Goal: Task Accomplishment & Management: Manage account settings

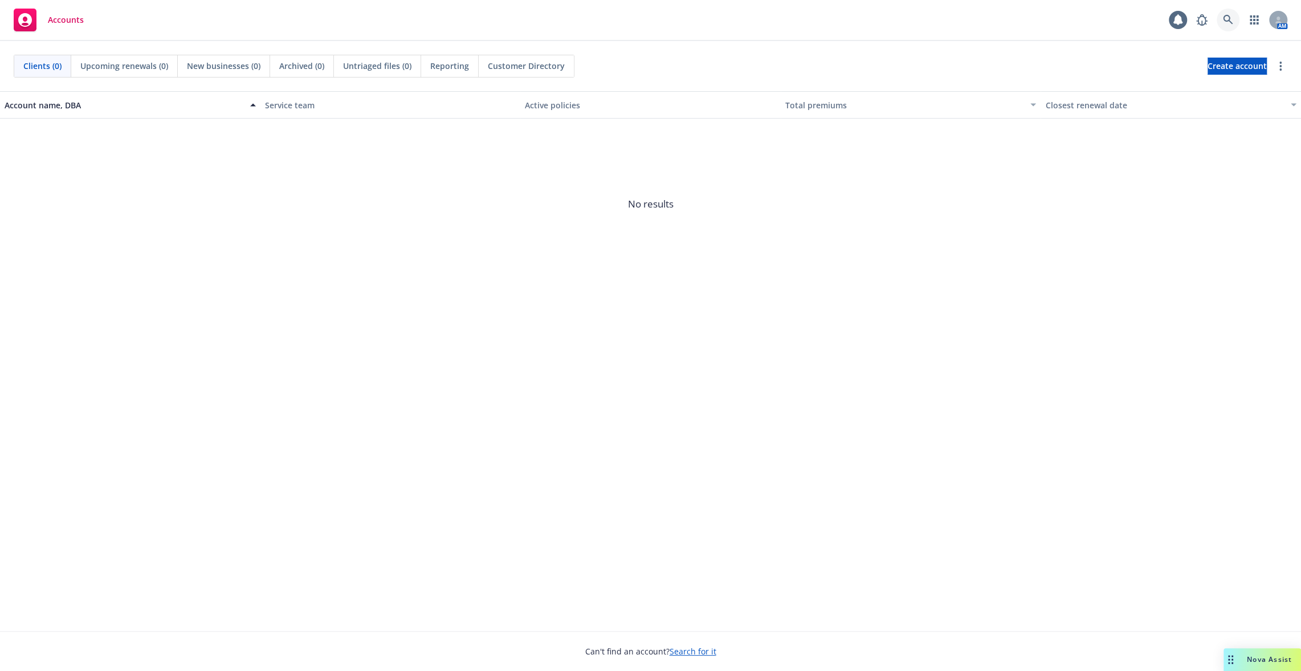
click at [1227, 9] on link at bounding box center [1227, 20] width 23 height 23
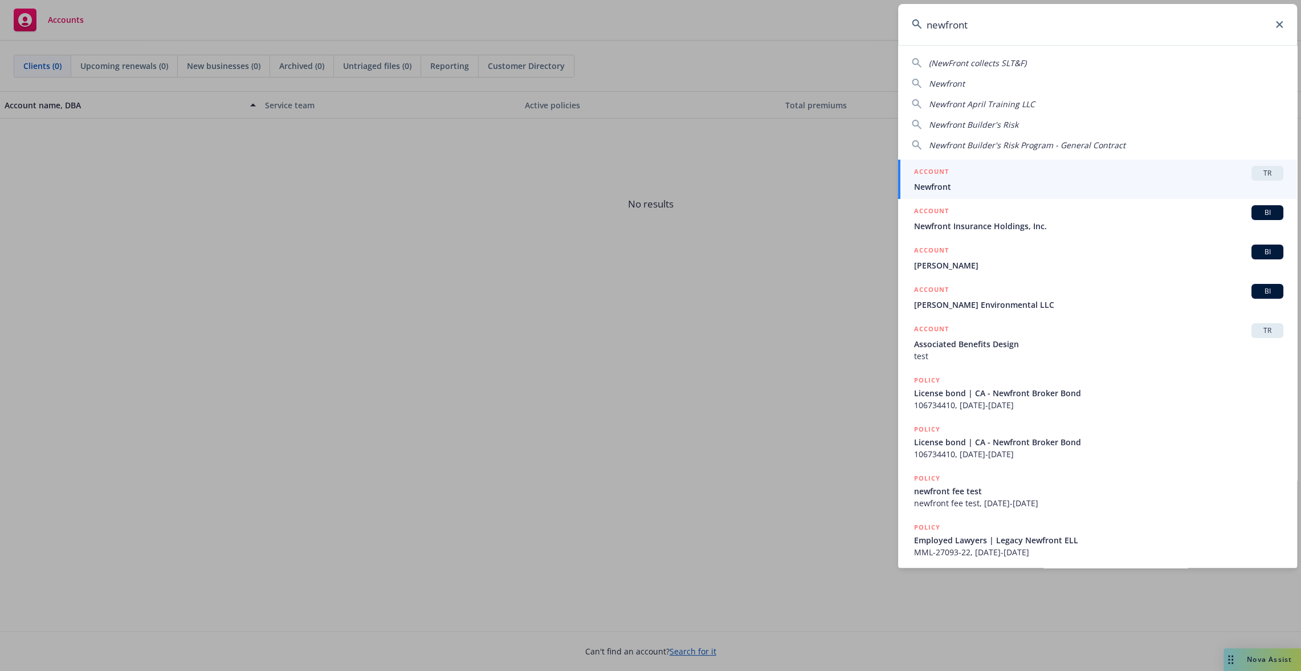
type input "newfront"
click at [1111, 185] on span "Newfront" at bounding box center [1098, 187] width 369 height 12
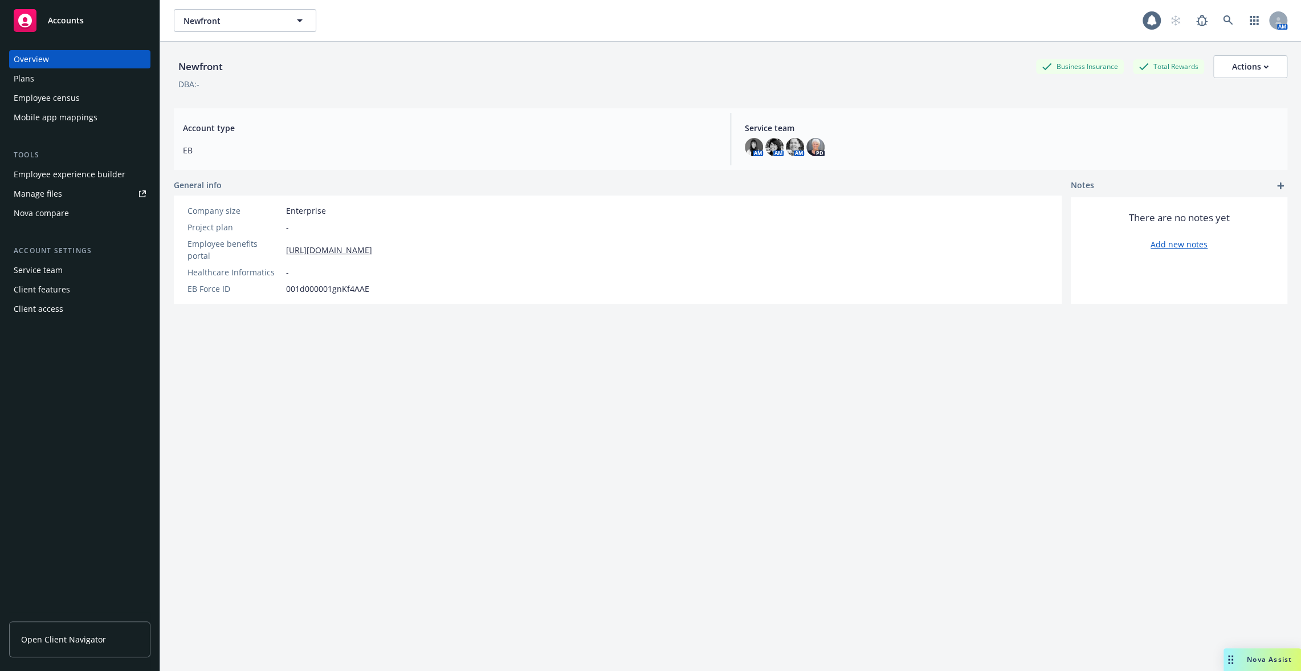
click at [89, 165] on div "Employee experience builder" at bounding box center [70, 174] width 112 height 18
click at [72, 117] on div "Mobile app mappings" at bounding box center [56, 117] width 84 height 18
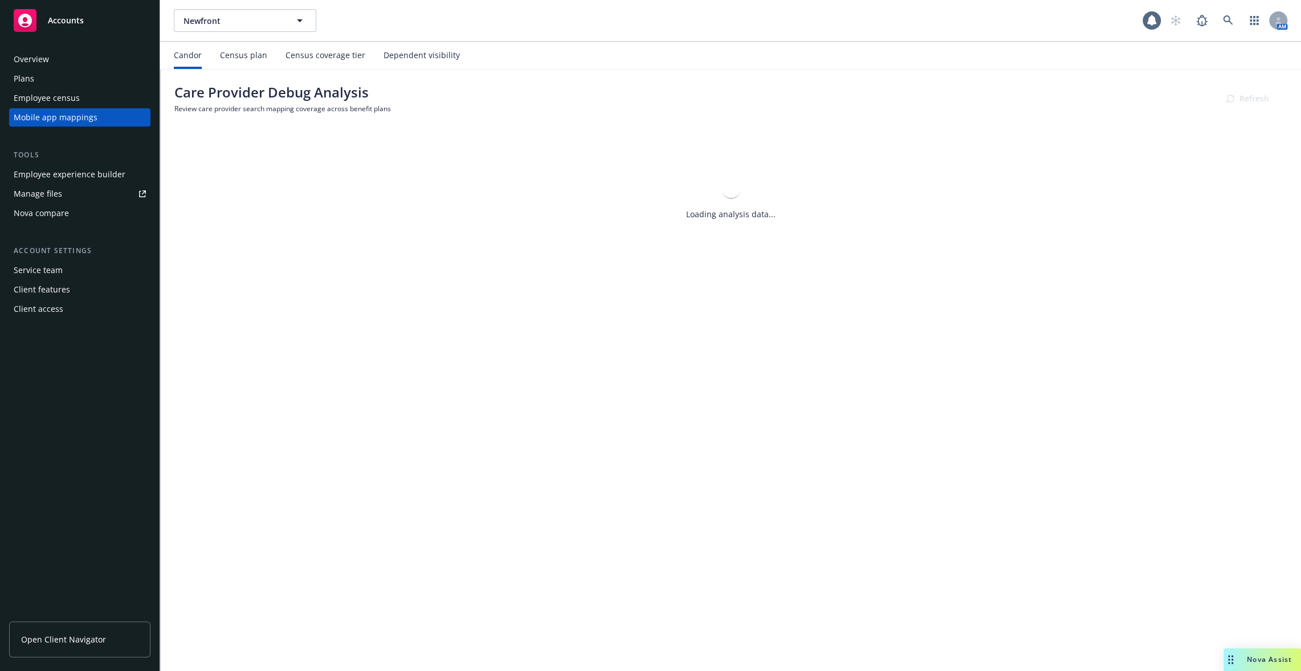
click at [447, 55] on div "Dependent visibility" at bounding box center [421, 55] width 76 height 9
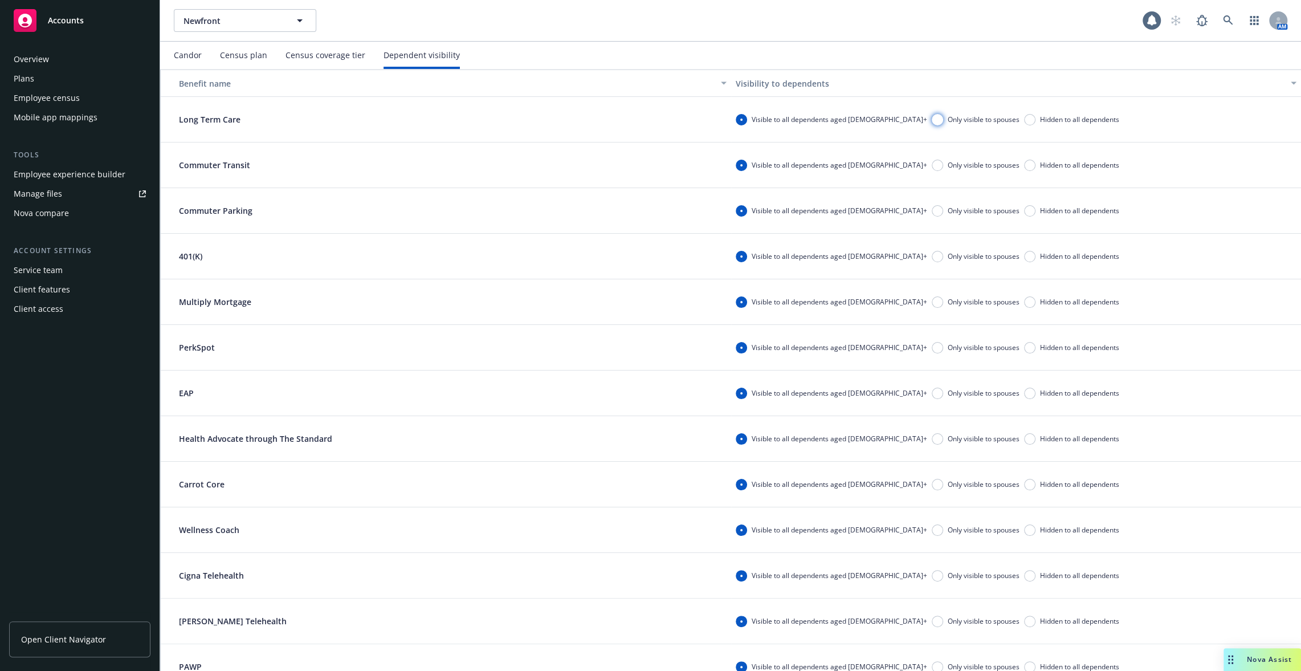
click at [931, 118] on input "Only visible to spouses" at bounding box center [936, 119] width 11 height 11
click at [1040, 168] on span "Hidden to all dependents" at bounding box center [1079, 165] width 79 height 10
click at [1024, 168] on input "Hidden to all dependents" at bounding box center [1029, 165] width 11 height 11
click at [1024, 160] on input "Hidden to all dependents" at bounding box center [1029, 165] width 11 height 11
click at [965, 200] on div "Visible to all dependents aged [DEMOGRAPHIC_DATA]+ Only visible to spouses Hidd…" at bounding box center [1016, 211] width 570 height 46
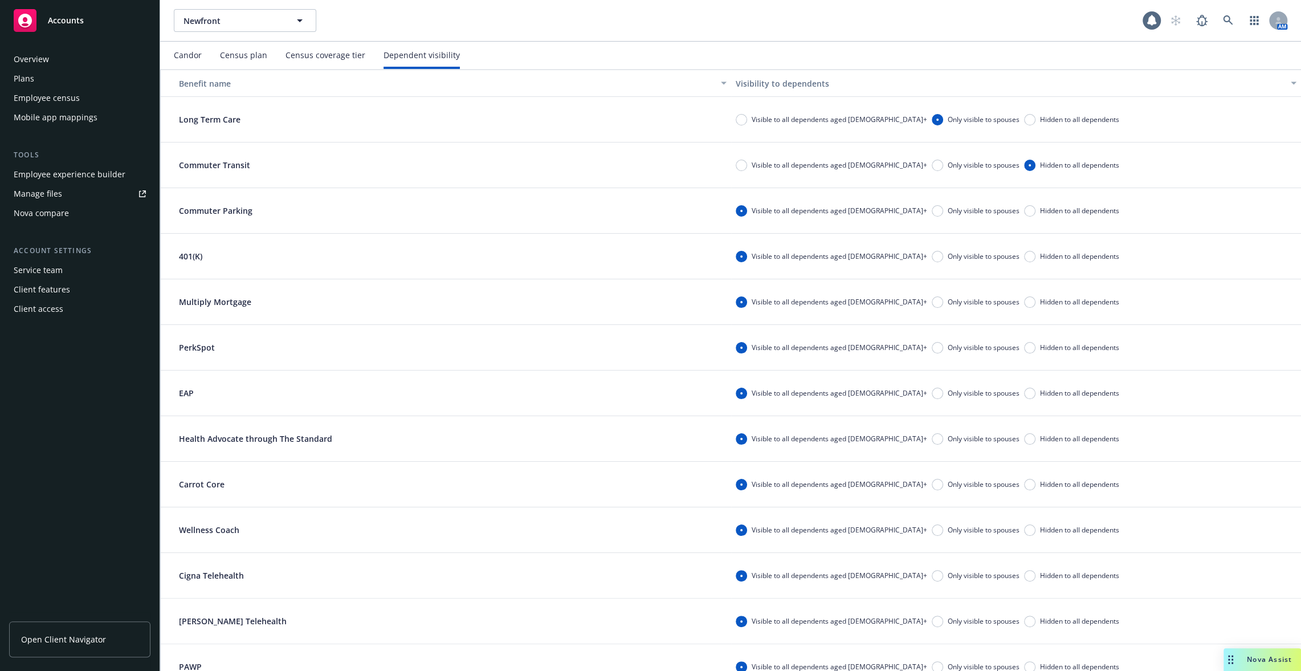
click at [965, 223] on div "Visible to all dependents aged [DEMOGRAPHIC_DATA]+ Only visible to spouses Hidd…" at bounding box center [1016, 211] width 570 height 46
click at [965, 216] on div "Visible to all dependents aged [DEMOGRAPHIC_DATA]+ Only visible to spouses Hidd…" at bounding box center [1016, 211] width 570 height 46
click at [1024, 210] on input "Hidden to all dependents" at bounding box center [1029, 210] width 11 height 11
click at [1024, 256] on input "Hidden to all dependents" at bounding box center [1029, 256] width 11 height 11
click at [931, 305] on input "Only visible to spouses" at bounding box center [936, 301] width 11 height 11
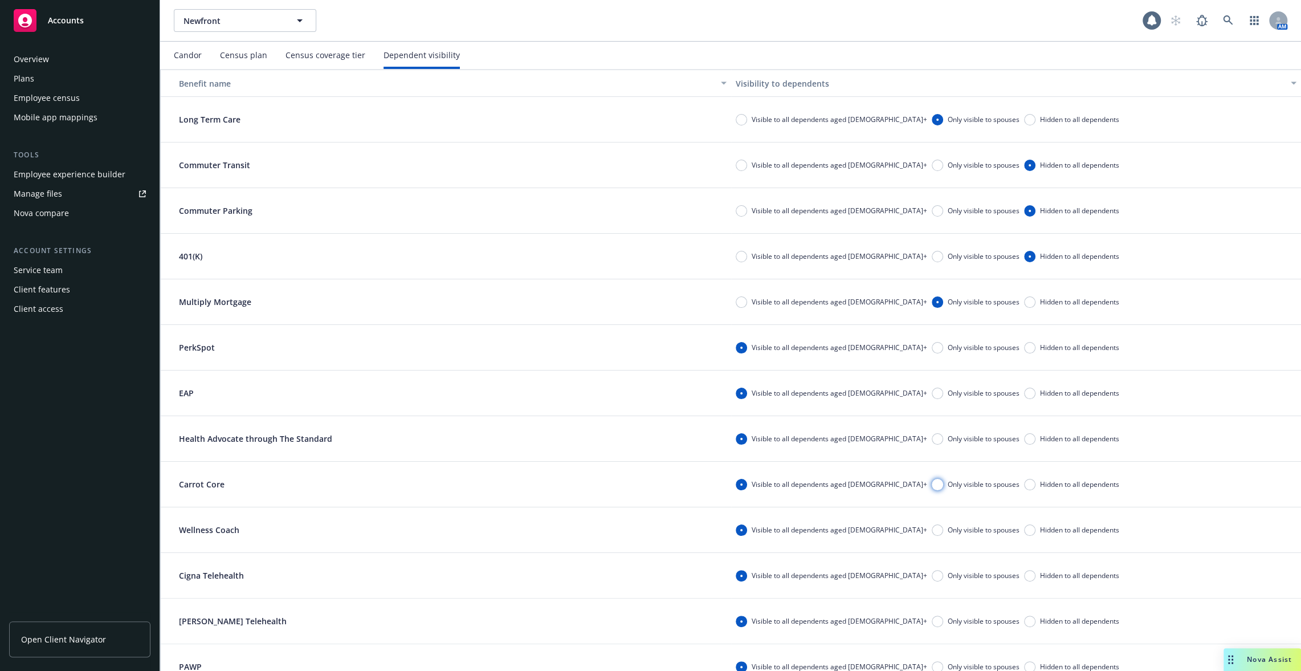
click at [931, 484] on input "Only visible to spouses" at bounding box center [936, 484] width 11 height 11
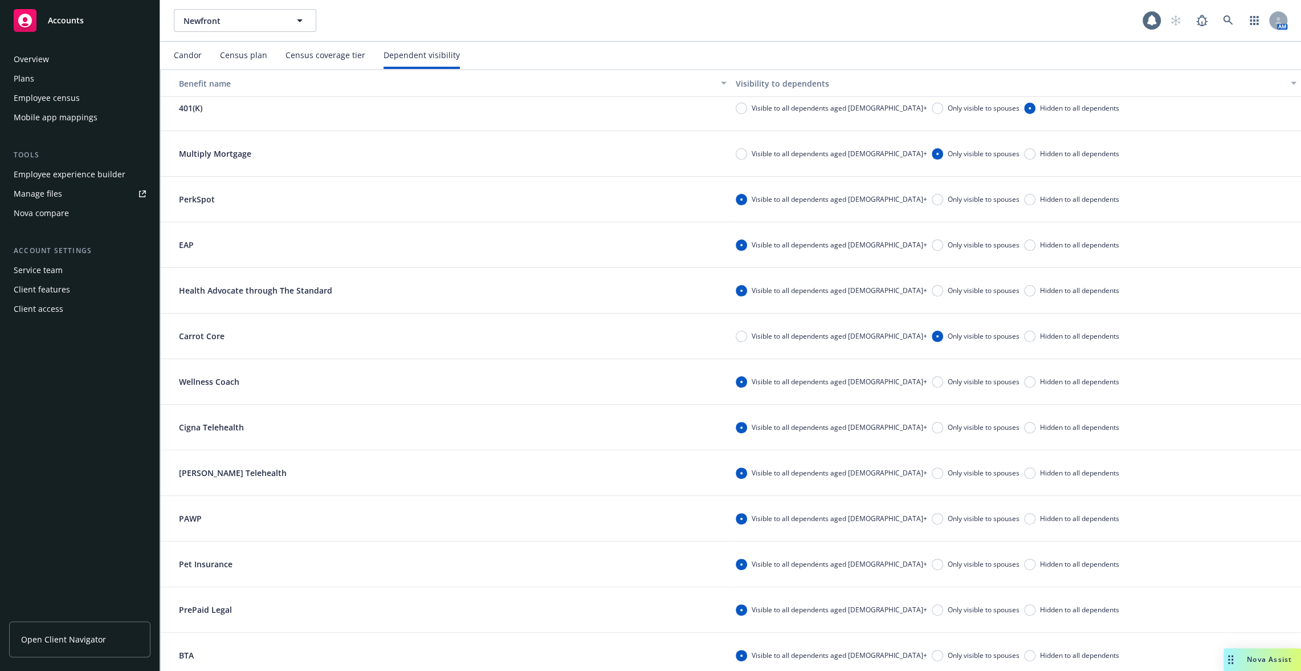
scroll to position [155, 0]
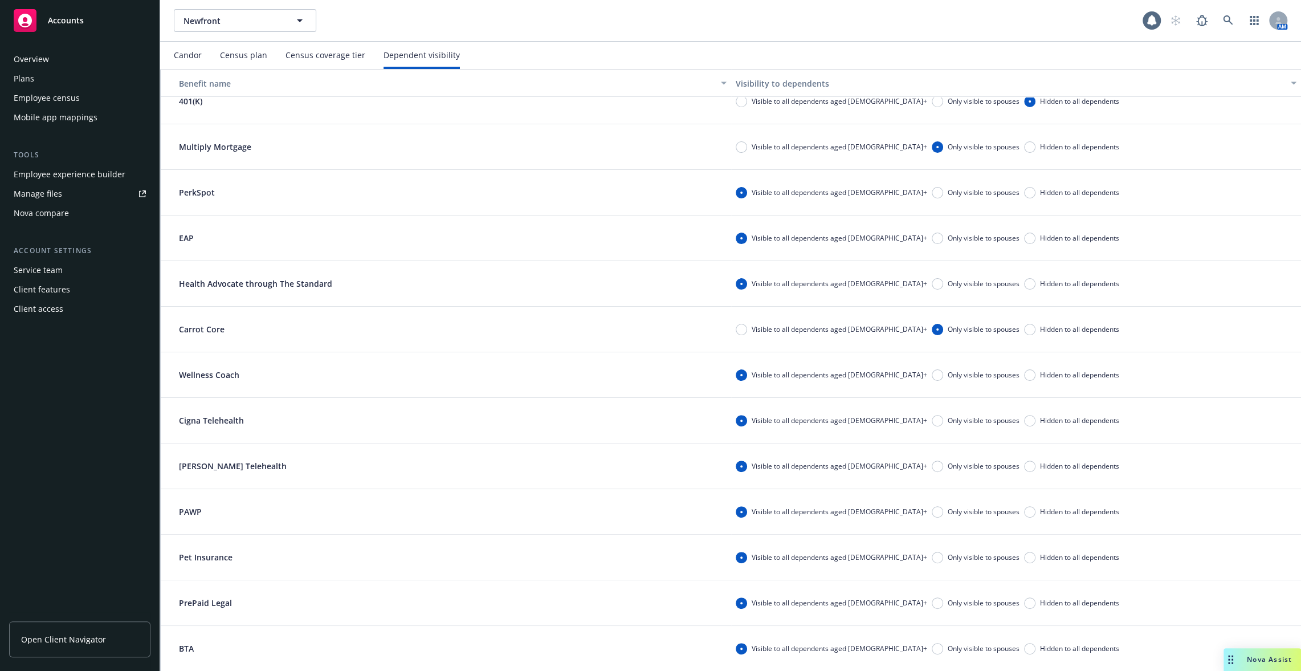
click at [969, 641] on div "Visible to all dependents aged [DEMOGRAPHIC_DATA]+ Only visible to spouses Hidd…" at bounding box center [1016, 649] width 570 height 46
click at [1024, 647] on input "Hidden to all dependents" at bounding box center [1029, 648] width 11 height 11
